Goal: Book appointment/travel/reservation: Book appointment/travel/reservation

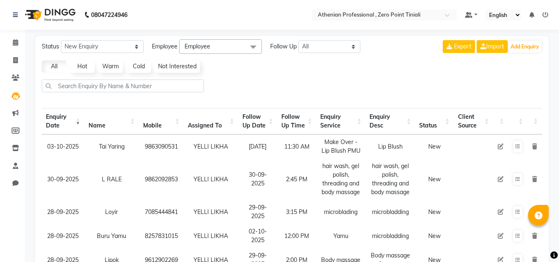
select select "10"
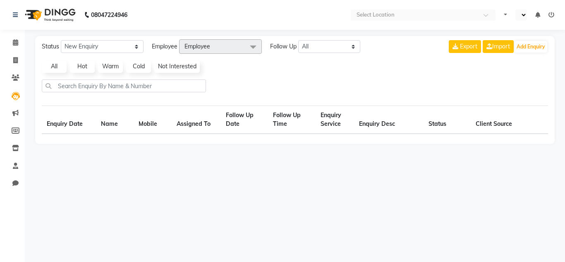
select select "en"
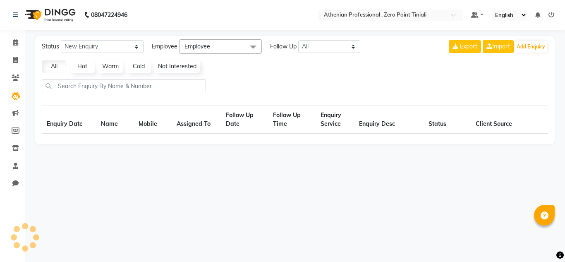
select select "10"
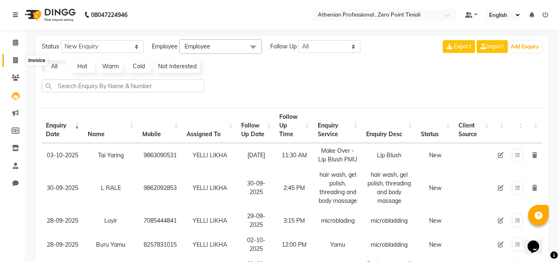
click at [17, 57] on icon at bounding box center [15, 60] width 5 height 6
select select "service"
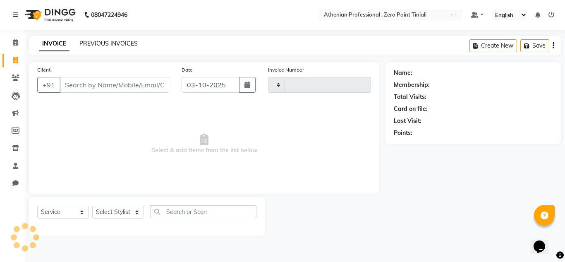
type input "2820"
select select "8300"
click at [101, 44] on link "PREVIOUS INVOICES" at bounding box center [108, 43] width 58 height 7
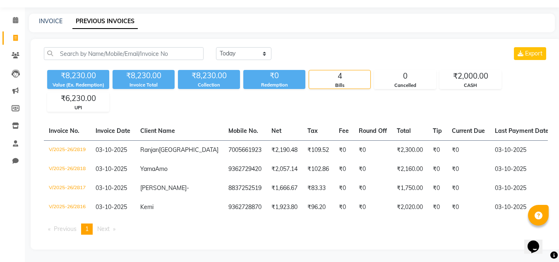
scroll to position [26, 0]
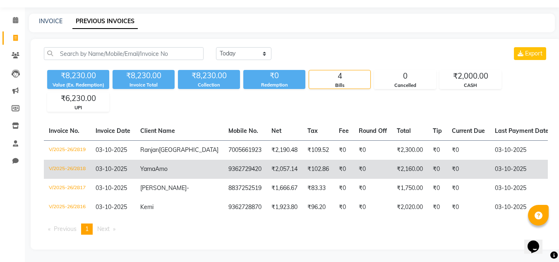
click at [334, 164] on td "₹0" at bounding box center [344, 169] width 20 height 19
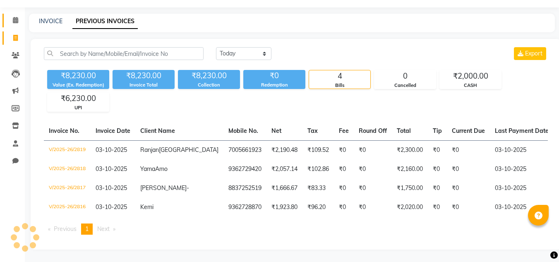
click at [17, 14] on link "Calendar" at bounding box center [12, 21] width 20 height 14
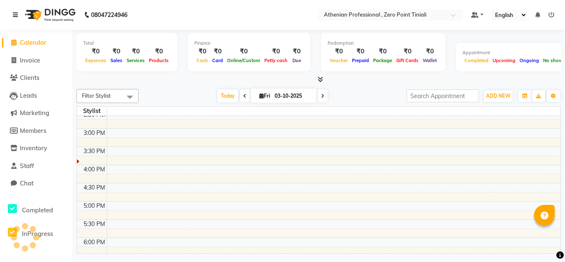
scroll to position [243, 0]
click at [125, 190] on td at bounding box center [355, 187] width 496 height 9
click at [144, 191] on td at bounding box center [355, 187] width 496 height 9
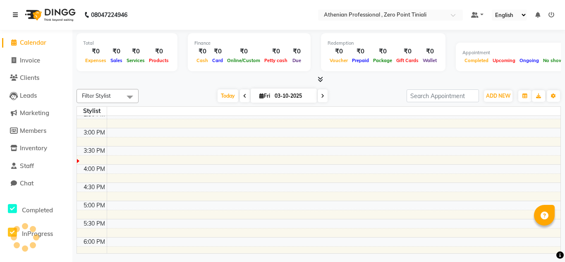
click at [159, 192] on td at bounding box center [355, 196] width 496 height 9
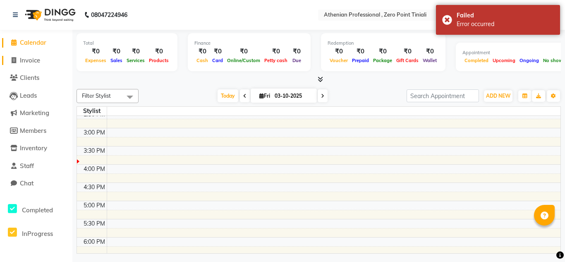
click at [33, 63] on span "Invoice" at bounding box center [30, 60] width 20 height 8
select select "service"
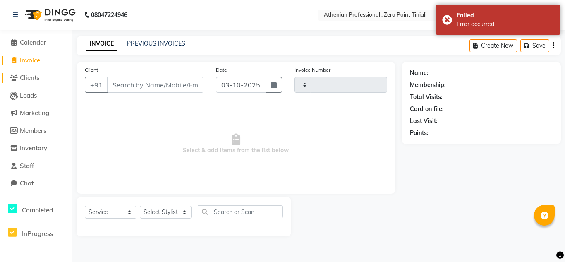
click at [37, 80] on span "Clients" at bounding box center [29, 78] width 19 height 8
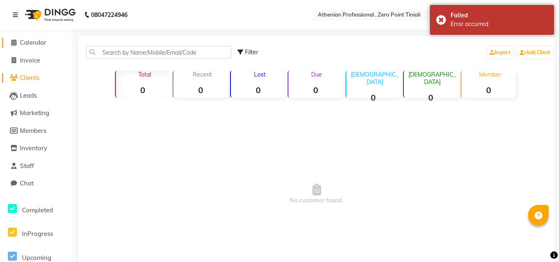
click at [33, 43] on span "Calendar" at bounding box center [33, 42] width 26 height 8
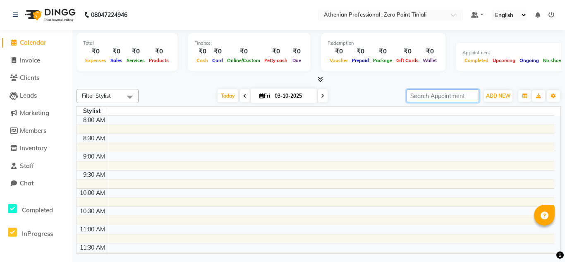
click at [441, 98] on input "search" at bounding box center [443, 95] width 72 height 13
click at [126, 95] on span at bounding box center [130, 97] width 17 height 16
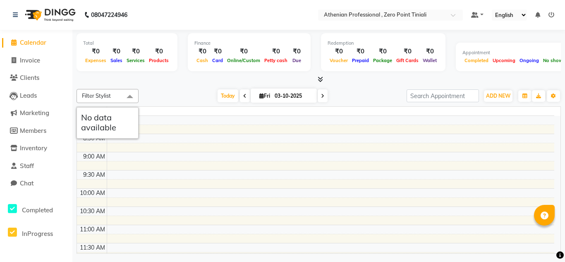
click at [126, 95] on span at bounding box center [130, 97] width 17 height 16
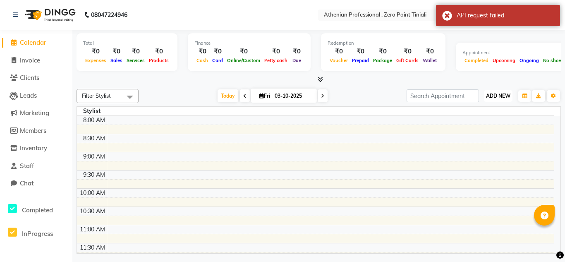
click at [502, 99] on button "ADD NEW Toggle Dropdown" at bounding box center [498, 96] width 29 height 12
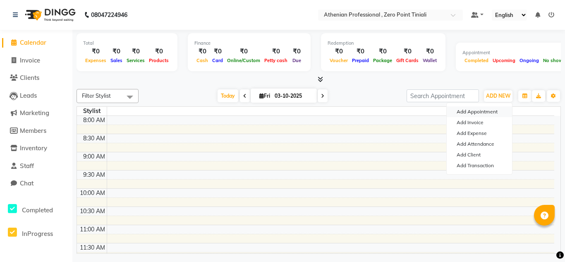
click at [478, 108] on button "Add Appointment" at bounding box center [479, 111] width 65 height 11
select select "tentative"
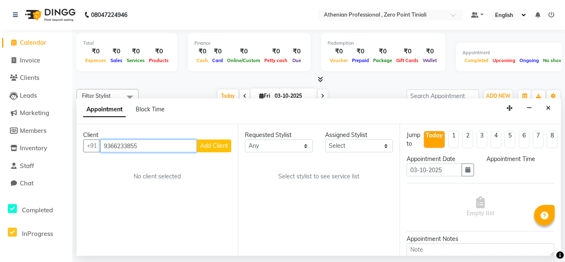
type input "9366233855"
click at [223, 145] on span "Add Client" at bounding box center [214, 145] width 28 height 7
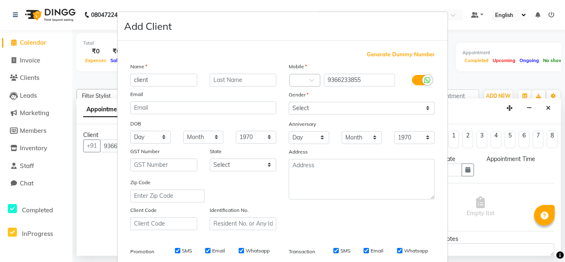
type input "client"
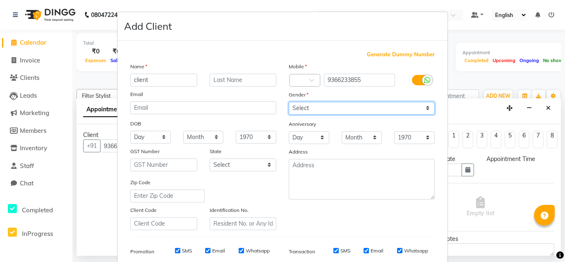
click at [330, 108] on select "Select [DEMOGRAPHIC_DATA] [DEMOGRAPHIC_DATA] Other Prefer Not To Say" at bounding box center [362, 108] width 146 height 13
select select "[DEMOGRAPHIC_DATA]"
click at [289, 102] on select "Select [DEMOGRAPHIC_DATA] [DEMOGRAPHIC_DATA] Other Prefer Not To Say" at bounding box center [362, 108] width 146 height 13
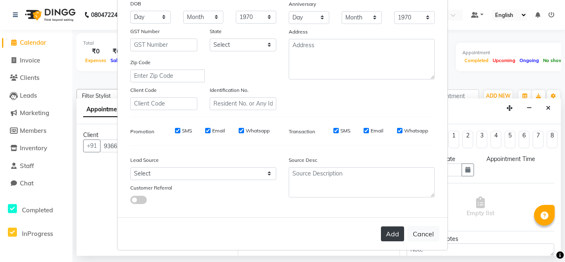
click at [382, 235] on button "Add" at bounding box center [392, 233] width 23 height 15
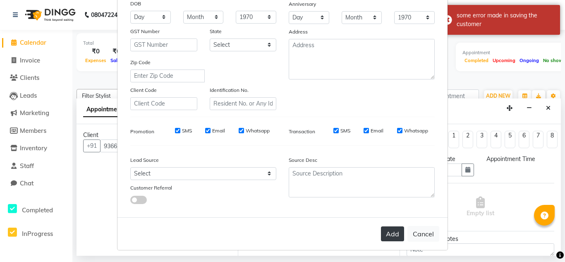
click at [386, 231] on button "Add" at bounding box center [392, 233] width 23 height 15
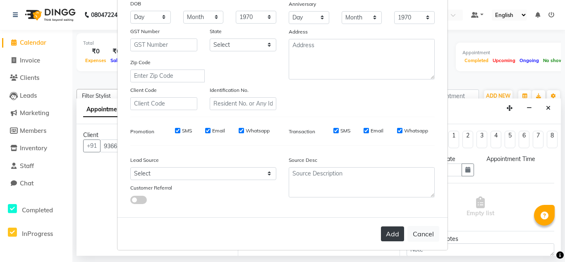
click at [386, 231] on button "Add" at bounding box center [392, 233] width 23 height 15
click at [386, 233] on button "Add" at bounding box center [392, 233] width 23 height 15
click at [418, 241] on button "Cancel" at bounding box center [424, 234] width 32 height 16
select select
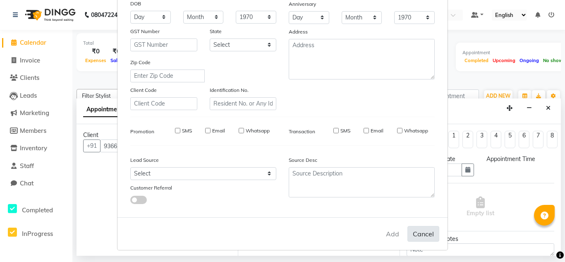
select select
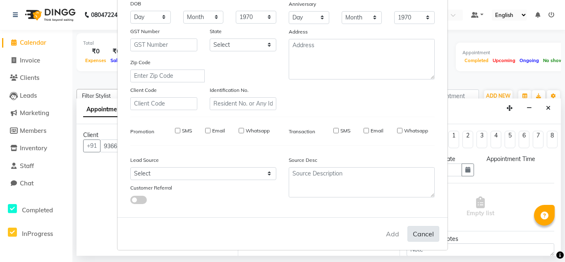
checkbox input "false"
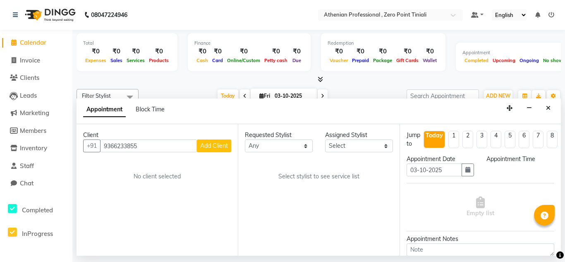
scroll to position [35, 0]
click at [281, 147] on select "Any" at bounding box center [279, 146] width 68 height 13
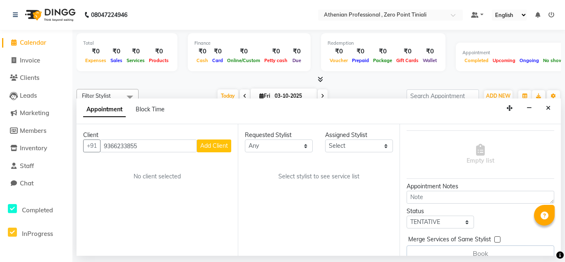
click at [293, 153] on div "Requested Stylist Any Assigned Stylist Select Select stylist to see service list" at bounding box center [318, 190] width 161 height 132
click at [289, 145] on select "Any" at bounding box center [279, 146] width 68 height 13
click at [342, 146] on select "Select" at bounding box center [359, 146] width 68 height 13
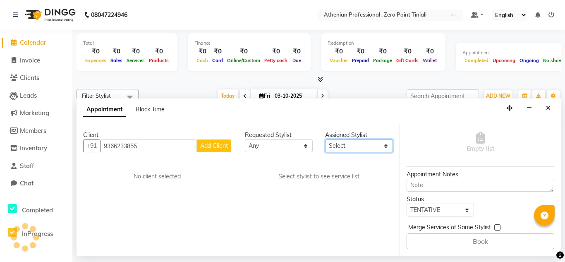
scroll to position [71, 0]
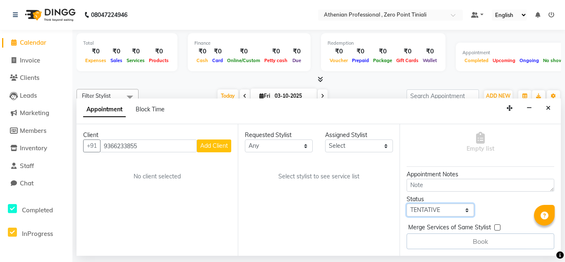
click at [462, 205] on select "Select TENTATIVE CONFIRM CHECK-IN UPCOMING" at bounding box center [441, 210] width 68 height 13
select select "confirm booking"
click at [407, 204] on select "Select TENTATIVE CONFIRM CHECK-IN UPCOMING" at bounding box center [441, 210] width 68 height 13
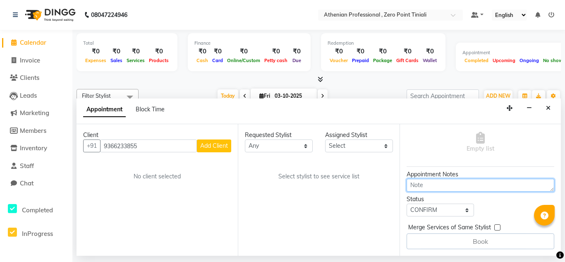
click at [485, 183] on textarea at bounding box center [481, 185] width 148 height 13
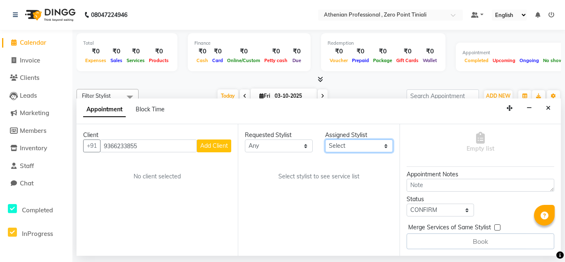
click at [386, 147] on select "Select" at bounding box center [359, 146] width 68 height 13
click at [294, 151] on select "Any" at bounding box center [279, 146] width 68 height 13
click at [159, 143] on input "9366233855" at bounding box center [148, 146] width 97 height 13
click at [547, 105] on icon "Close" at bounding box center [548, 108] width 5 height 6
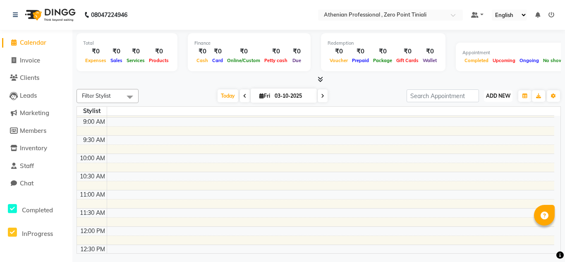
click at [491, 96] on span "ADD NEW" at bounding box center [498, 96] width 24 height 6
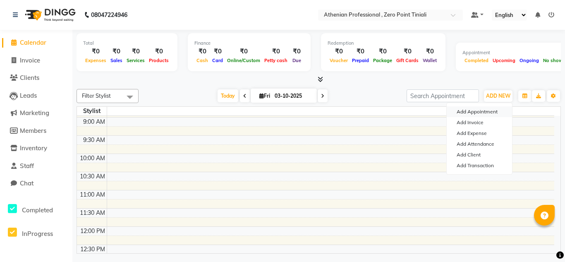
click at [481, 111] on button "Add Appointment" at bounding box center [479, 111] width 65 height 11
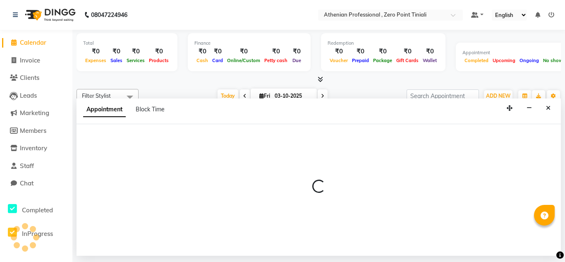
select select "tentative"
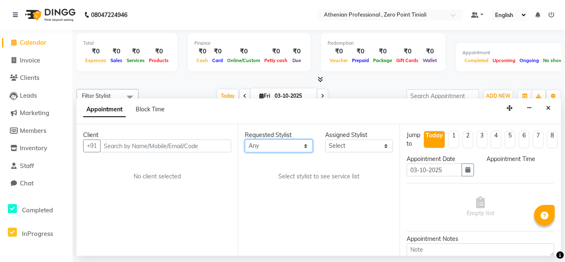
click at [271, 142] on select "Any [PERSON_NAME] [PERSON_NAME] Manager [PERSON_NAME] MINUKA [PERSON_NAME] NGAM…" at bounding box center [279, 146] width 68 height 13
select select "92479"
click at [245, 140] on select "Any [PERSON_NAME] [PERSON_NAME] Manager [PERSON_NAME] MINUKA [PERSON_NAME] NGAM…" at bounding box center [279, 146] width 68 height 13
select select "92479"
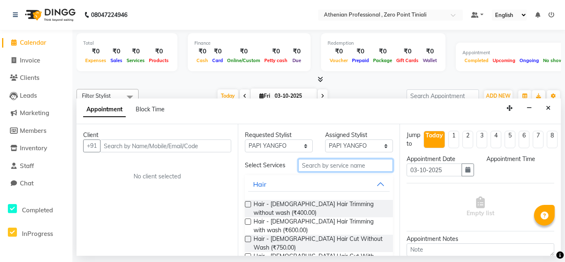
click at [327, 170] on input "text" at bounding box center [345, 165] width 94 height 13
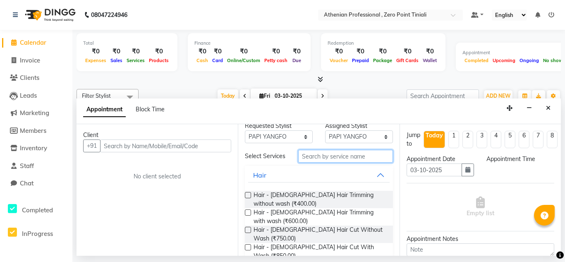
scroll to position [11, 0]
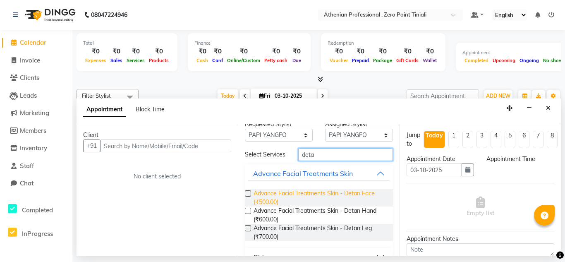
type input "deta"
click at [332, 204] on span "Advance Facial Treatments Skin - Detan Face (₹500.00)" at bounding box center [320, 197] width 132 height 17
checkbox input "false"
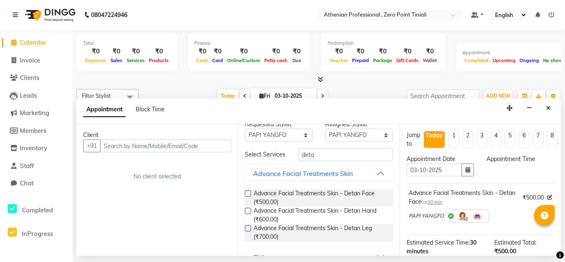
click at [247, 214] on label at bounding box center [248, 211] width 6 height 6
click at [247, 214] on input "checkbox" at bounding box center [247, 211] width 5 height 5
checkbox input "false"
click at [249, 231] on label at bounding box center [248, 228] width 6 height 6
click at [249, 232] on input "checkbox" at bounding box center [247, 228] width 5 height 5
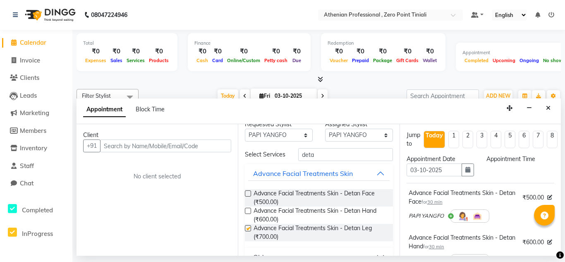
checkbox input "false"
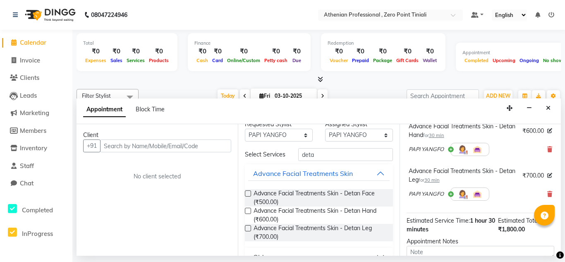
scroll to position [111, 0]
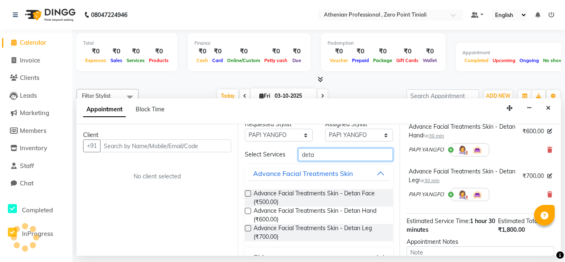
drag, startPoint x: 336, startPoint y: 158, endPoint x: 296, endPoint y: 160, distance: 39.8
click at [296, 160] on div "deta" at bounding box center [345, 154] width 107 height 13
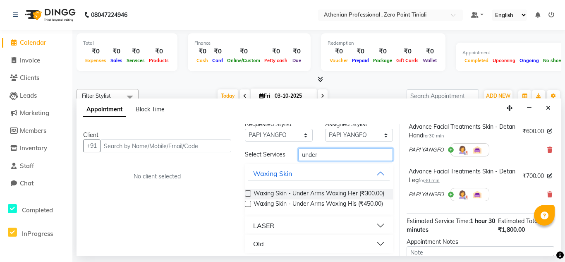
type input "under"
click at [248, 197] on label at bounding box center [248, 193] width 6 height 6
click at [248, 197] on input "checkbox" at bounding box center [247, 194] width 5 height 5
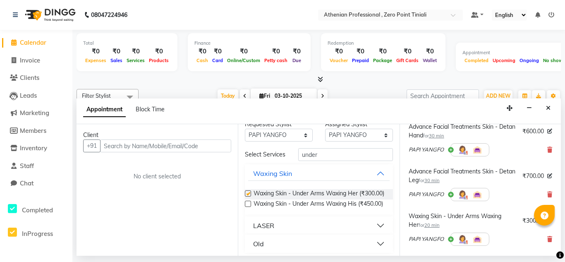
checkbox input "false"
drag, startPoint x: 334, startPoint y: 153, endPoint x: 274, endPoint y: 152, distance: 59.6
click at [274, 152] on div "Select Services under" at bounding box center [319, 154] width 160 height 13
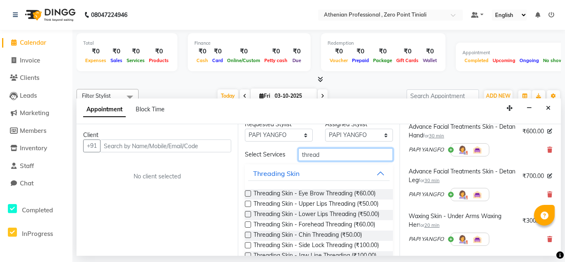
type input "thread"
click at [248, 197] on label at bounding box center [248, 193] width 6 height 6
click at [248, 197] on input "checkbox" at bounding box center [247, 194] width 5 height 5
checkbox input "false"
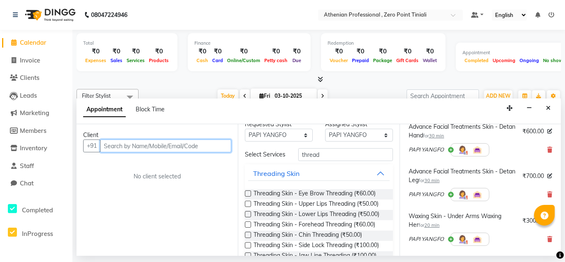
click at [171, 147] on input "text" at bounding box center [165, 146] width 131 height 13
type input "81132868812"
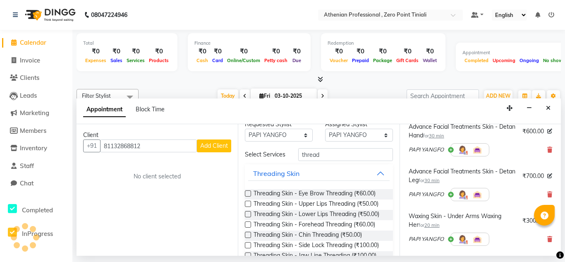
click at [222, 143] on span "Add Client" at bounding box center [214, 145] width 28 height 7
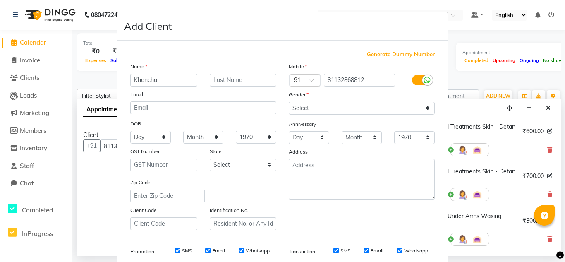
type input "Khencha"
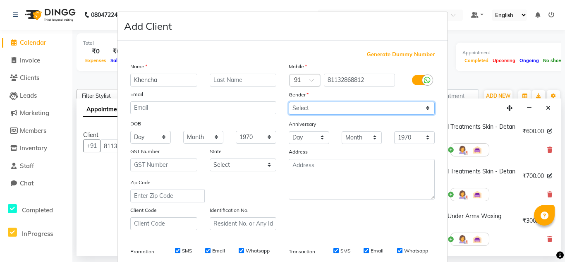
click at [328, 105] on select "Select [DEMOGRAPHIC_DATA] [DEMOGRAPHIC_DATA] Other Prefer Not To Say" at bounding box center [362, 108] width 146 height 13
select select "[DEMOGRAPHIC_DATA]"
click at [289, 102] on select "Select [DEMOGRAPHIC_DATA] [DEMOGRAPHIC_DATA] Other Prefer Not To Say" at bounding box center [362, 108] width 146 height 13
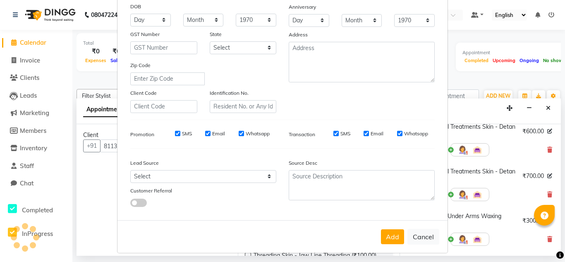
scroll to position [120, 0]
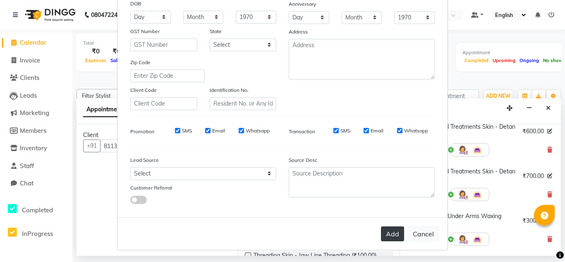
click at [393, 229] on button "Add" at bounding box center [392, 233] width 23 height 15
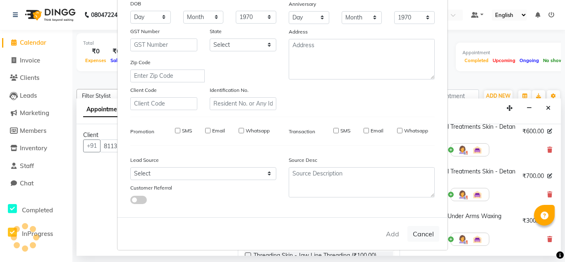
select select
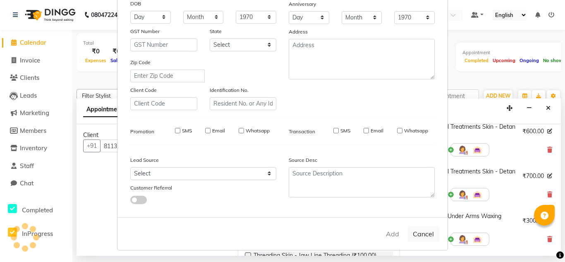
select select
checkbox input "false"
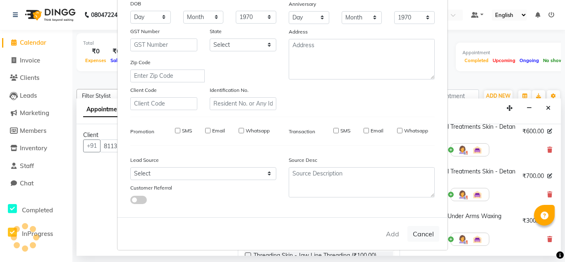
checkbox input "false"
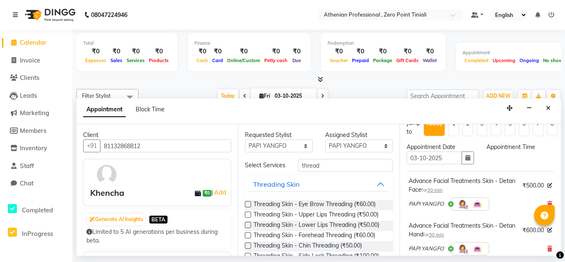
scroll to position [12, 0]
click at [499, 148] on div "Appointment Time" at bounding box center [521, 146] width 68 height 9
click at [512, 149] on div "Appointment Time" at bounding box center [521, 146] width 68 height 9
click at [468, 156] on button "button" at bounding box center [468, 157] width 12 height 13
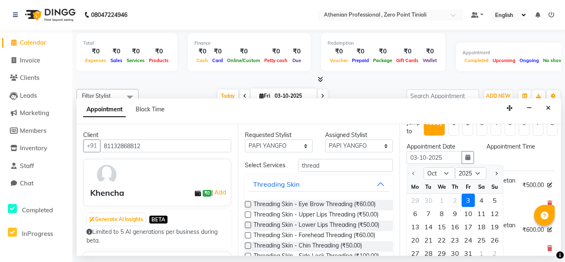
click at [468, 199] on div "3" at bounding box center [468, 200] width 13 height 13
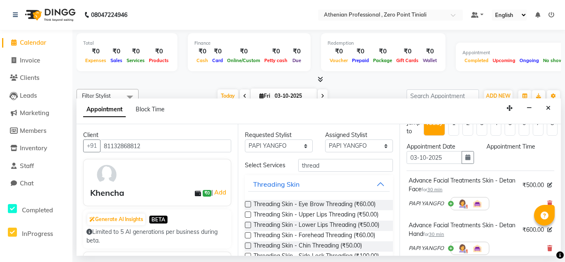
click at [443, 190] on span "30 min" at bounding box center [435, 190] width 15 height 6
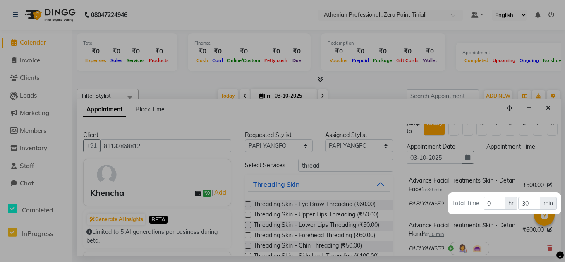
click at [529, 164] on div at bounding box center [282, 131] width 565 height 262
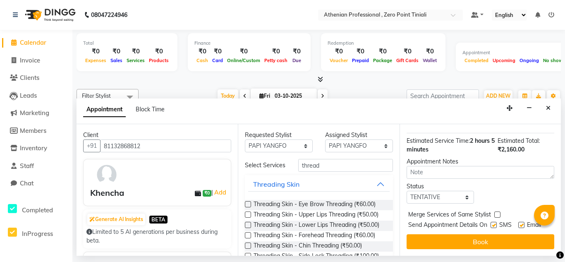
scroll to position [294, 0]
click at [459, 191] on select "Select TENTATIVE CONFIRM CHECK-IN UPCOMING" at bounding box center [441, 197] width 68 height 13
select select "confirm booking"
click at [407, 191] on select "Select TENTATIVE CONFIRM CHECK-IN UPCOMING" at bounding box center [441, 197] width 68 height 13
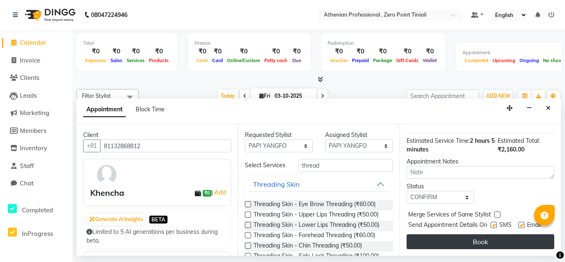
click at [450, 234] on button "Book" at bounding box center [481, 241] width 148 height 15
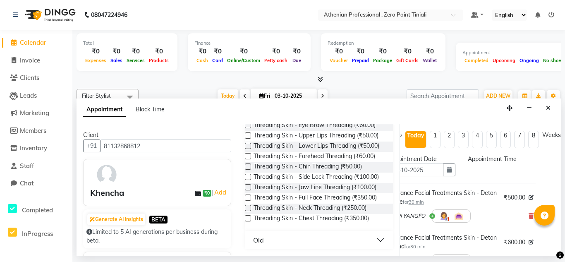
scroll to position [0, 0]
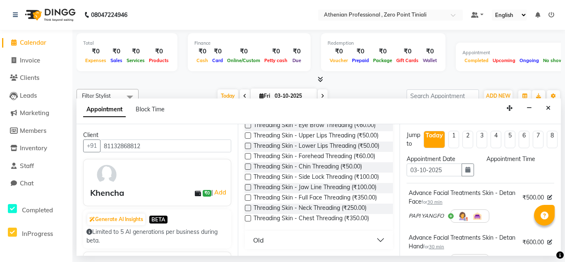
click at [515, 162] on div "Appointment Time" at bounding box center [521, 159] width 68 height 9
click at [495, 200] on div "Advance Facial Treatments Skin - Detan Face for 30 min" at bounding box center [464, 197] width 111 height 17
click at [443, 201] on span "30 min" at bounding box center [435, 202] width 15 height 6
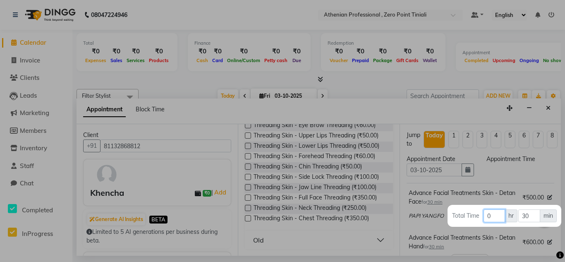
click at [496, 213] on input "0" at bounding box center [495, 215] width 22 height 13
type input "1"
click at [548, 217] on span "min" at bounding box center [548, 215] width 17 height 13
click at [546, 187] on div at bounding box center [282, 131] width 565 height 262
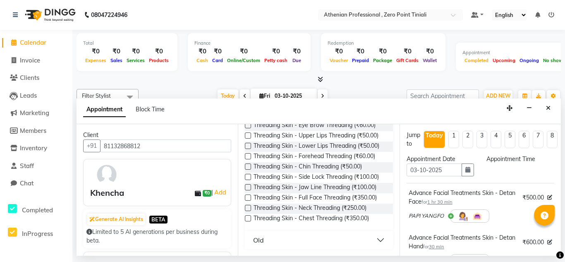
click at [514, 164] on div "Appointment Time" at bounding box center [521, 169] width 80 height 28
click at [507, 170] on div "Appointment Time" at bounding box center [521, 169] width 80 height 28
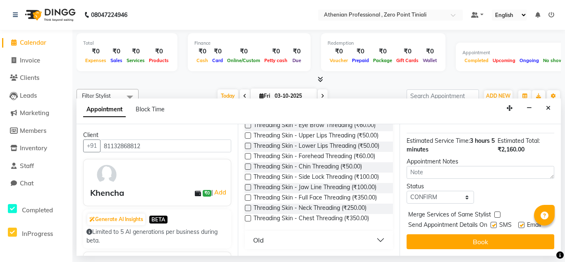
scroll to position [294, 0]
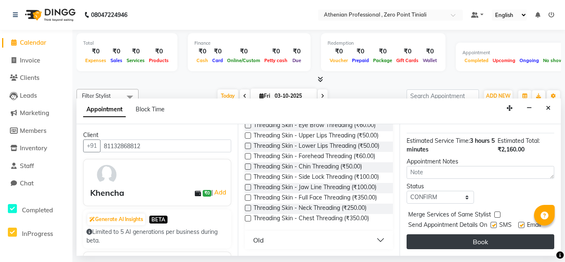
click at [485, 238] on button "Book" at bounding box center [481, 241] width 148 height 15
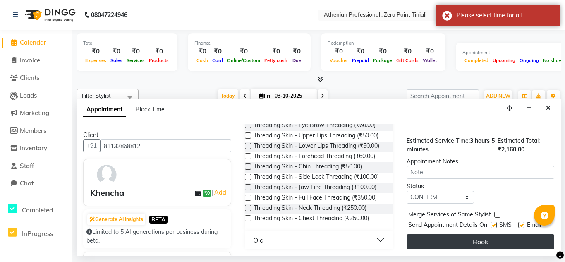
click at [485, 238] on button "Book" at bounding box center [481, 241] width 148 height 15
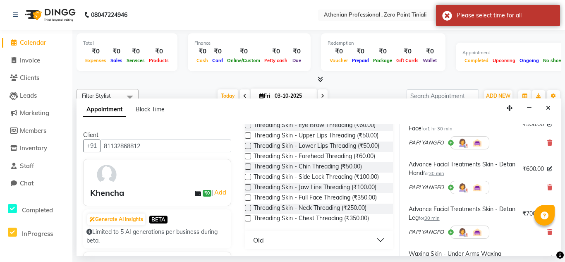
scroll to position [19, 0]
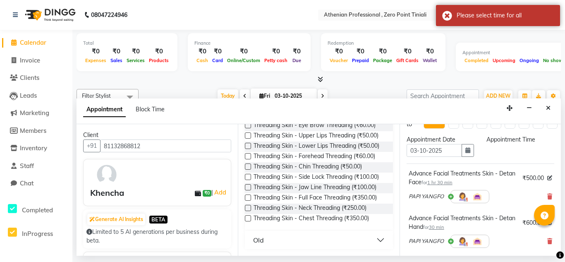
click at [453, 184] on span "1 hr 30 min" at bounding box center [440, 183] width 25 height 6
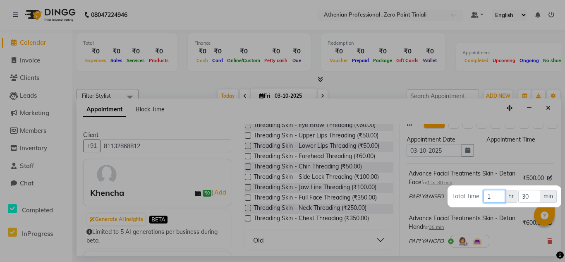
click at [488, 195] on input "1" at bounding box center [495, 196] width 22 height 13
type input "0"
click at [544, 150] on div at bounding box center [282, 131] width 565 height 262
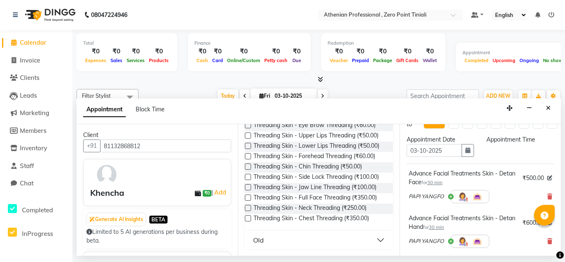
click at [512, 159] on div "Appointment Time" at bounding box center [521, 149] width 80 height 28
click at [503, 140] on div "Appointment Time" at bounding box center [521, 139] width 68 height 9
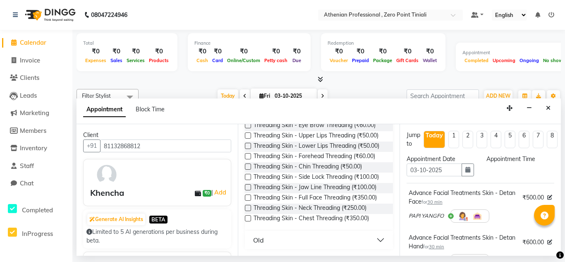
click at [539, 165] on div "Appointment Time" at bounding box center [521, 169] width 80 height 28
click at [525, 159] on div "Appointment Time" at bounding box center [521, 159] width 68 height 9
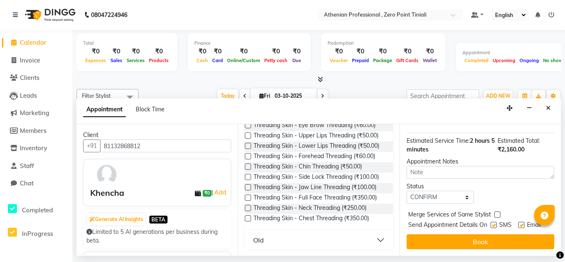
scroll to position [294, 0]
click at [489, 234] on button "Book" at bounding box center [481, 241] width 148 height 15
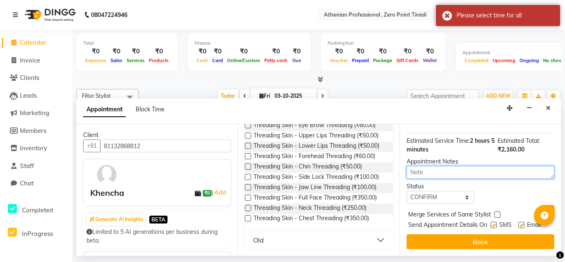
click at [492, 166] on textarea at bounding box center [481, 172] width 148 height 13
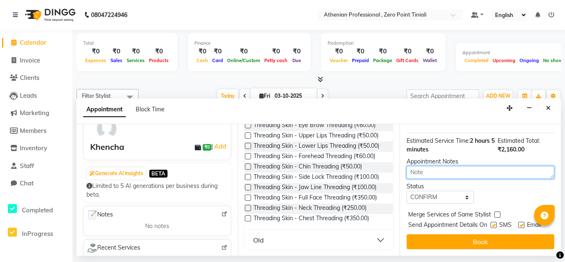
scroll to position [0, 0]
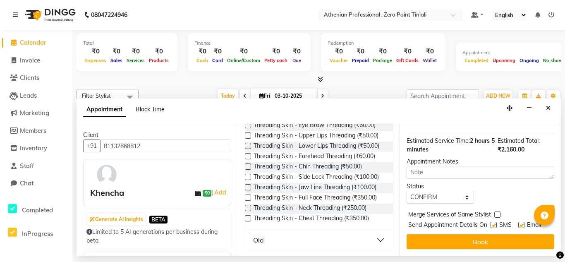
click at [148, 106] on span "Block Time" at bounding box center [150, 109] width 29 height 7
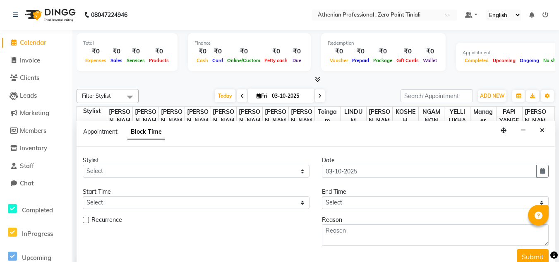
scroll to position [292, 0]
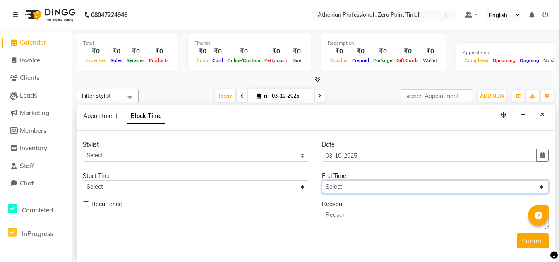
click at [367, 187] on select "Select" at bounding box center [435, 186] width 227 height 13
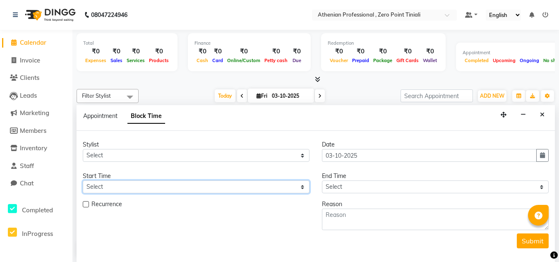
click at [281, 186] on select "Select" at bounding box center [196, 186] width 227 height 13
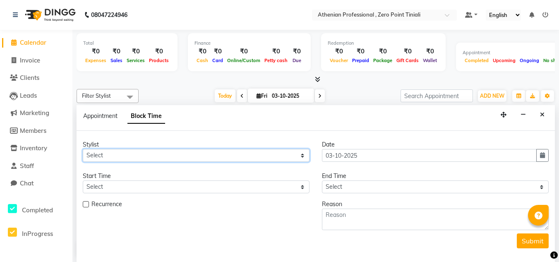
click at [294, 156] on select "Select [PERSON_NAME] BIHAM LINDUM NEME MAHINDRA [PERSON_NAME] Manager [PERSON_N…" at bounding box center [196, 155] width 227 height 13
select select "92479"
click at [83, 149] on select "Select [PERSON_NAME] BIHAM LINDUM NEME MAHINDRA [PERSON_NAME] Manager [PERSON_N…" at bounding box center [196, 155] width 227 height 13
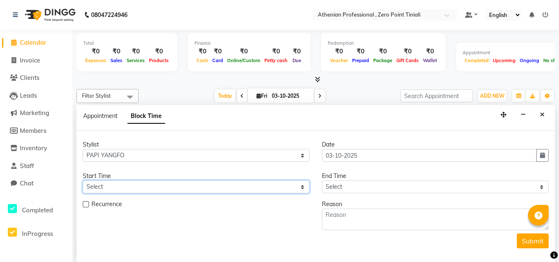
click at [280, 186] on select "Select" at bounding box center [196, 186] width 227 height 13
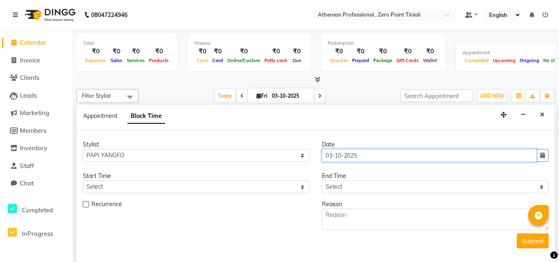
click at [344, 156] on input "03-10-2025" at bounding box center [429, 155] width 215 height 13
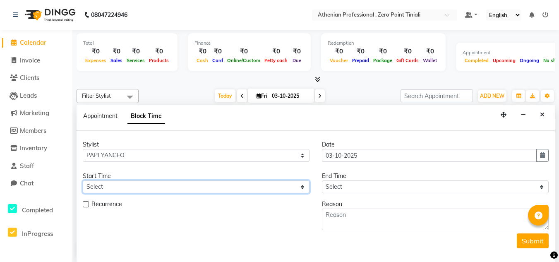
click at [198, 192] on select "Select" at bounding box center [196, 186] width 227 height 13
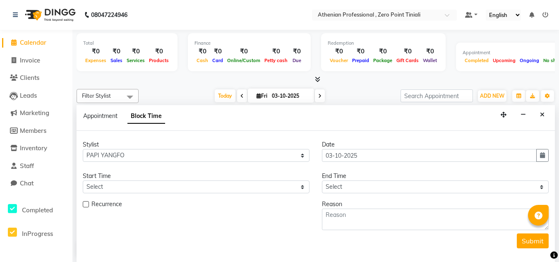
click at [85, 208] on div at bounding box center [85, 206] width 5 height 9
click at [86, 205] on label at bounding box center [86, 204] width 6 height 6
click at [86, 205] on input "checkbox" at bounding box center [85, 204] width 5 height 5
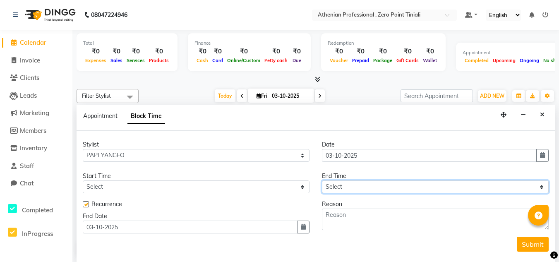
click at [365, 188] on select "Select" at bounding box center [435, 186] width 227 height 13
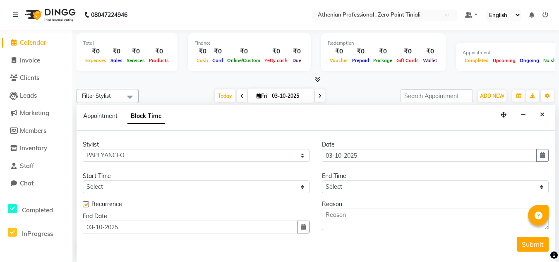
click at [250, 173] on div "Start Time" at bounding box center [196, 176] width 227 height 9
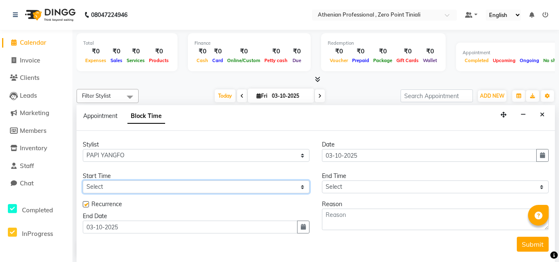
click at [252, 187] on select "Select" at bounding box center [196, 186] width 227 height 13
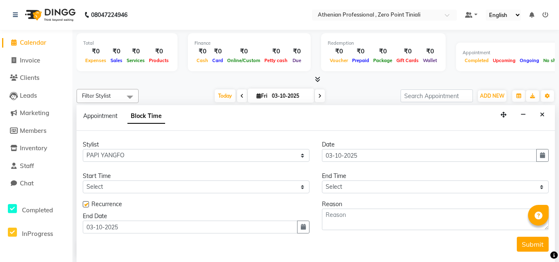
click at [295, 168] on div "Stylist Select [PERSON_NAME] BIHAM LINDUM NEME MAHINDRA [PERSON_NAME] Manager […" at bounding box center [196, 154] width 239 height 28
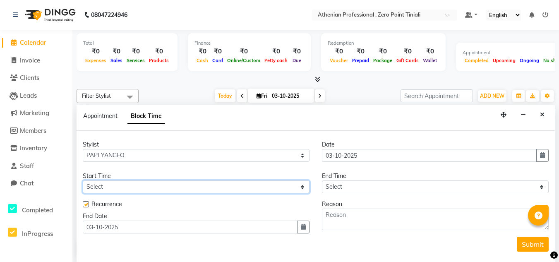
click at [205, 189] on select "Select" at bounding box center [196, 186] width 227 height 13
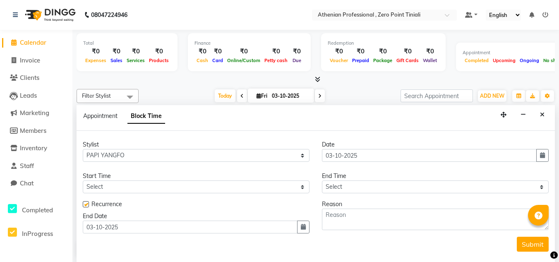
click at [149, 206] on div "Recurrence" at bounding box center [196, 205] width 227 height 10
click at [85, 208] on div at bounding box center [85, 206] width 5 height 9
click at [85, 205] on label at bounding box center [86, 204] width 6 height 6
click at [85, 205] on input "checkbox" at bounding box center [85, 204] width 5 height 5
checkbox input "false"
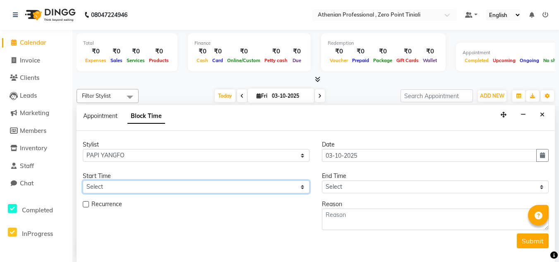
click at [139, 181] on select "Select" at bounding box center [196, 186] width 227 height 13
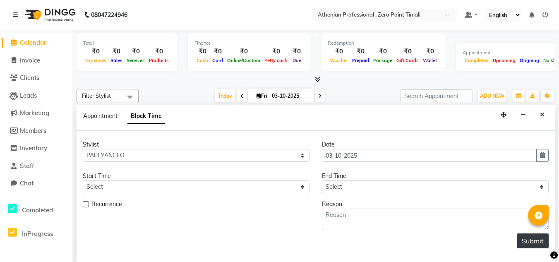
click at [532, 243] on button "Submit" at bounding box center [533, 240] width 32 height 15
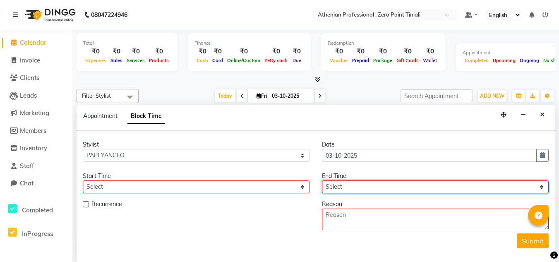
click at [441, 192] on select "Select" at bounding box center [435, 186] width 227 height 13
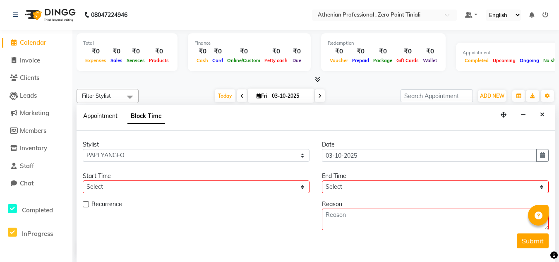
click at [101, 119] on span "Appointment" at bounding box center [100, 115] width 34 height 7
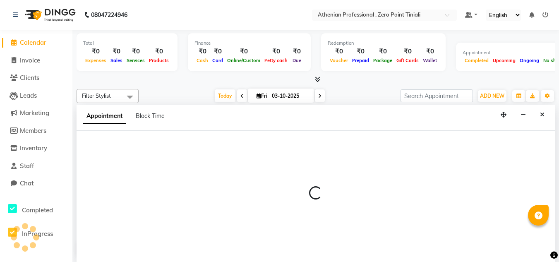
select select "tentative"
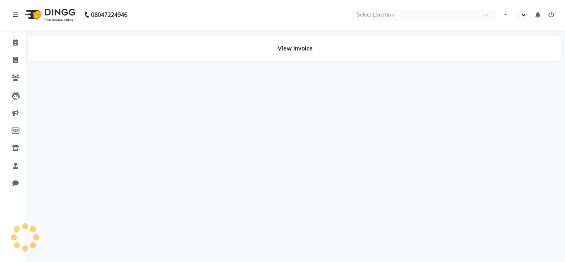
select select "en"
